Goal: Check status: Check status

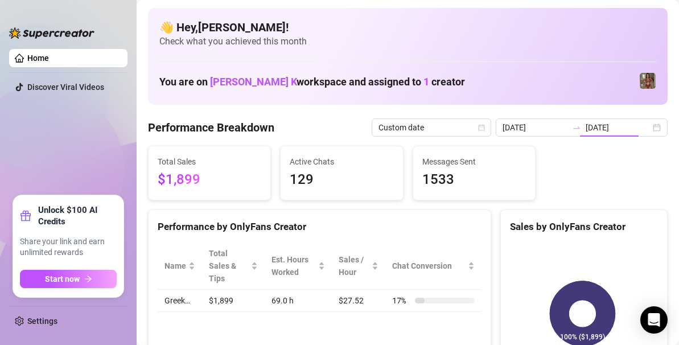
click at [590, 121] on input "[DATE]" at bounding box center [618, 127] width 65 height 13
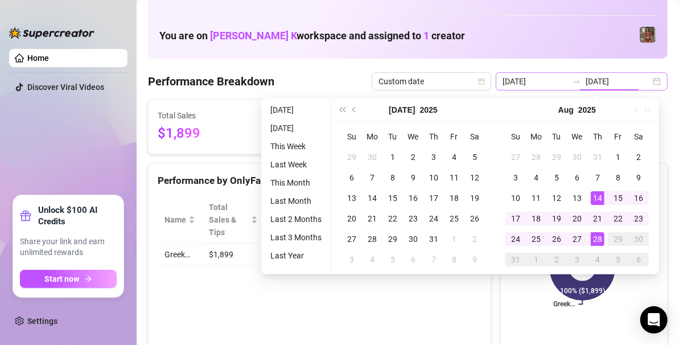
click at [650, 80] on div "[DATE] [DATE]" at bounding box center [582, 81] width 172 height 18
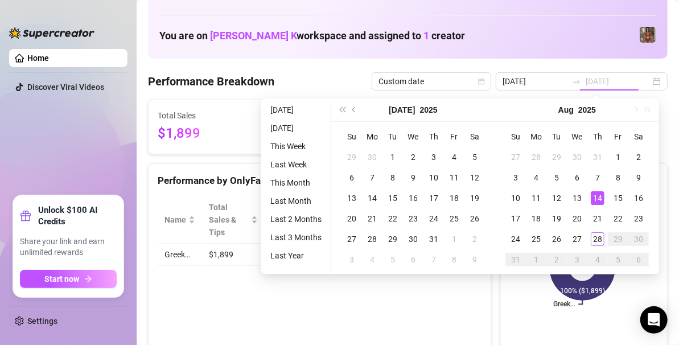
type input "[DATE]"
click at [593, 193] on div "14" at bounding box center [598, 198] width 14 height 14
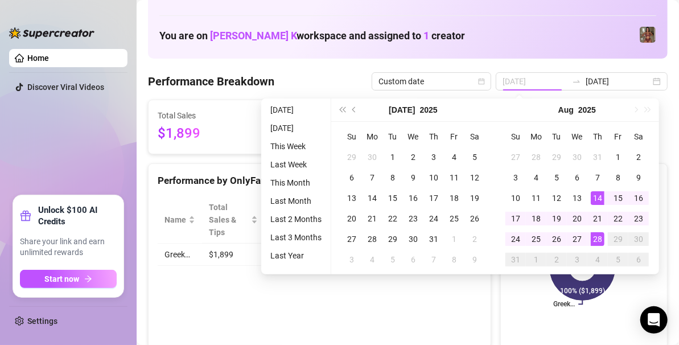
click at [598, 236] on div "28" at bounding box center [598, 239] width 14 height 14
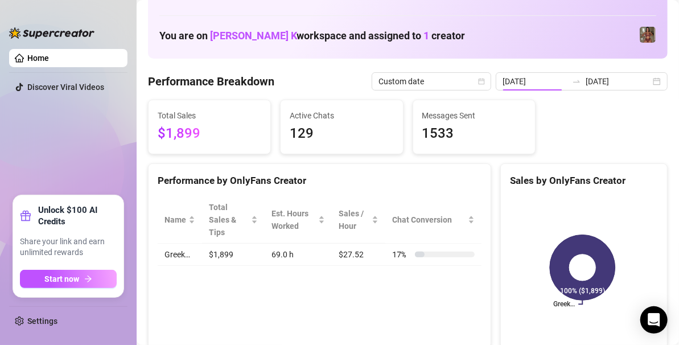
type input "[DATE]"
click at [535, 79] on input "[DATE]" at bounding box center [535, 81] width 65 height 13
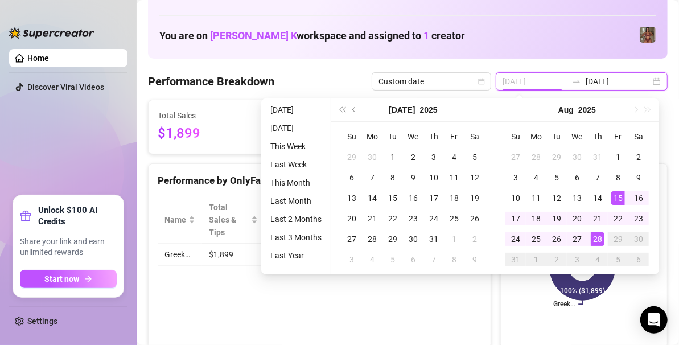
type input "[DATE]"
click at [615, 195] on div "15" at bounding box center [619, 198] width 14 height 14
type input "[DATE]"
click at [592, 241] on div "28" at bounding box center [598, 239] width 14 height 14
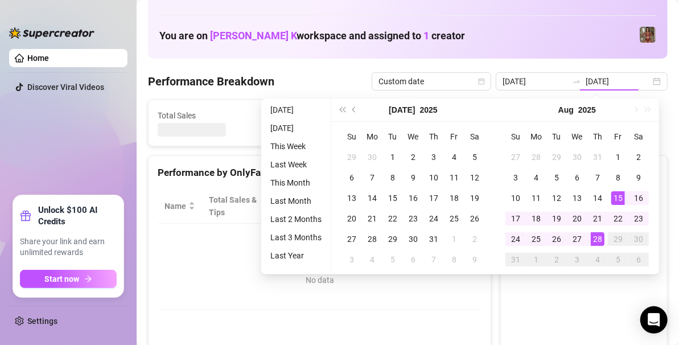
type input "[DATE]"
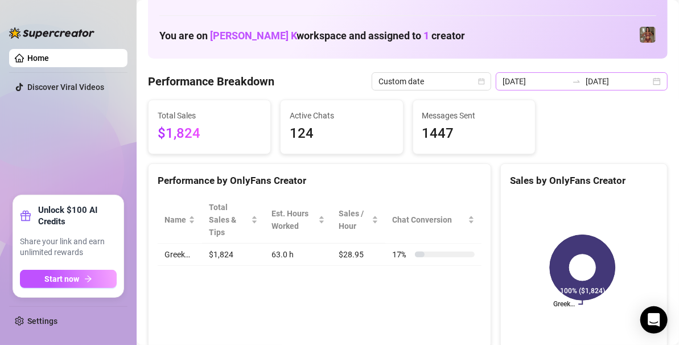
click at [650, 81] on div "[DATE] [DATE]" at bounding box center [582, 81] width 172 height 18
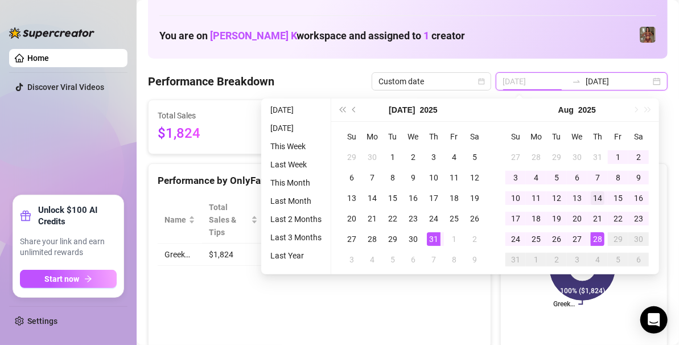
type input "[DATE]"
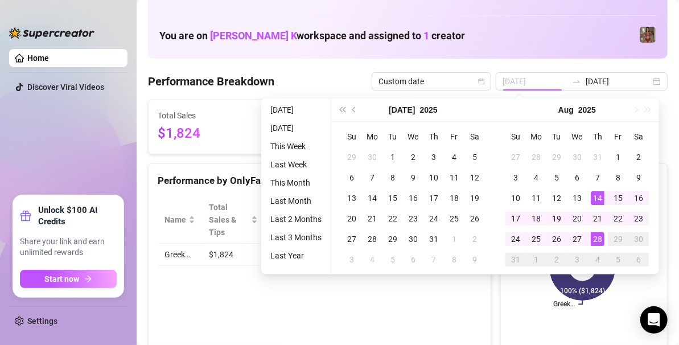
click at [602, 196] on div "14" at bounding box center [598, 198] width 14 height 14
type input "[DATE]"
click at [602, 242] on div "28" at bounding box center [598, 239] width 14 height 14
type input "[DATE]"
